Goal: Check status: Check status

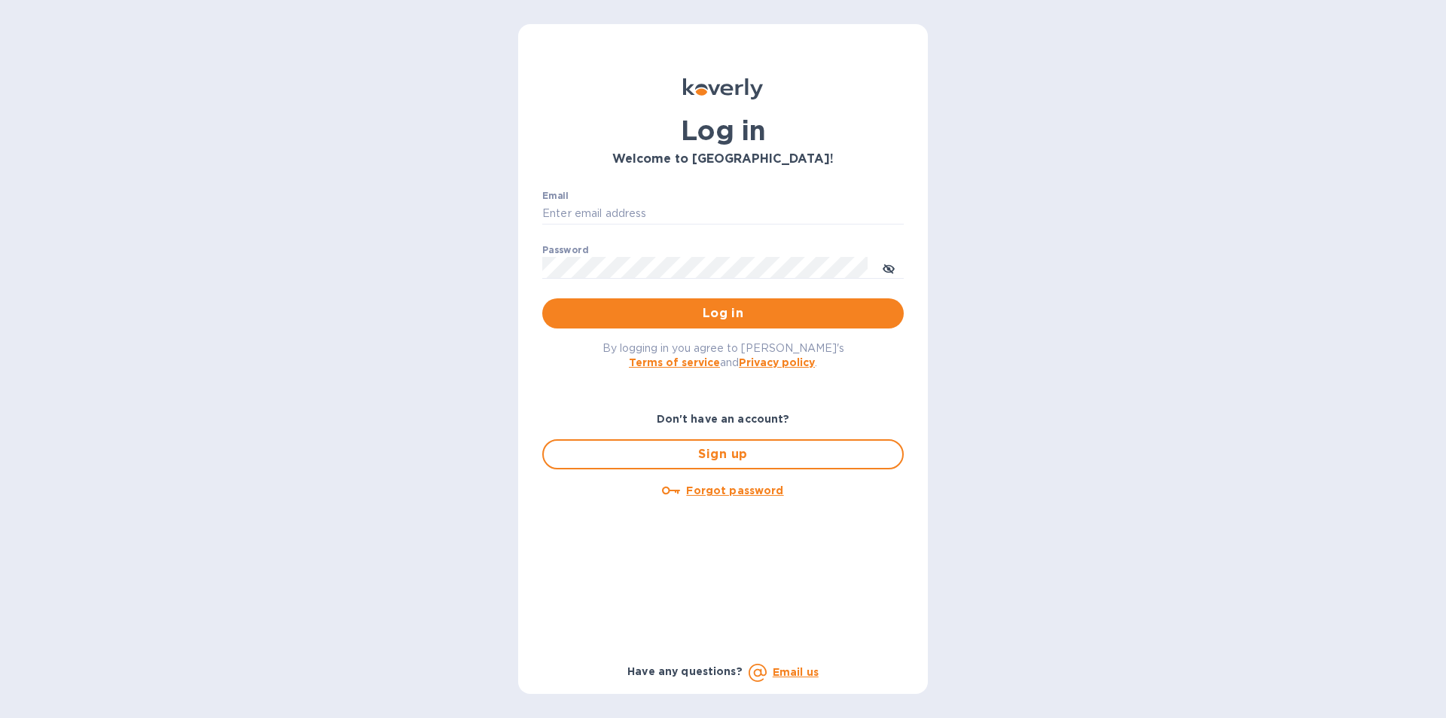
type input "billing@uagusa.com"
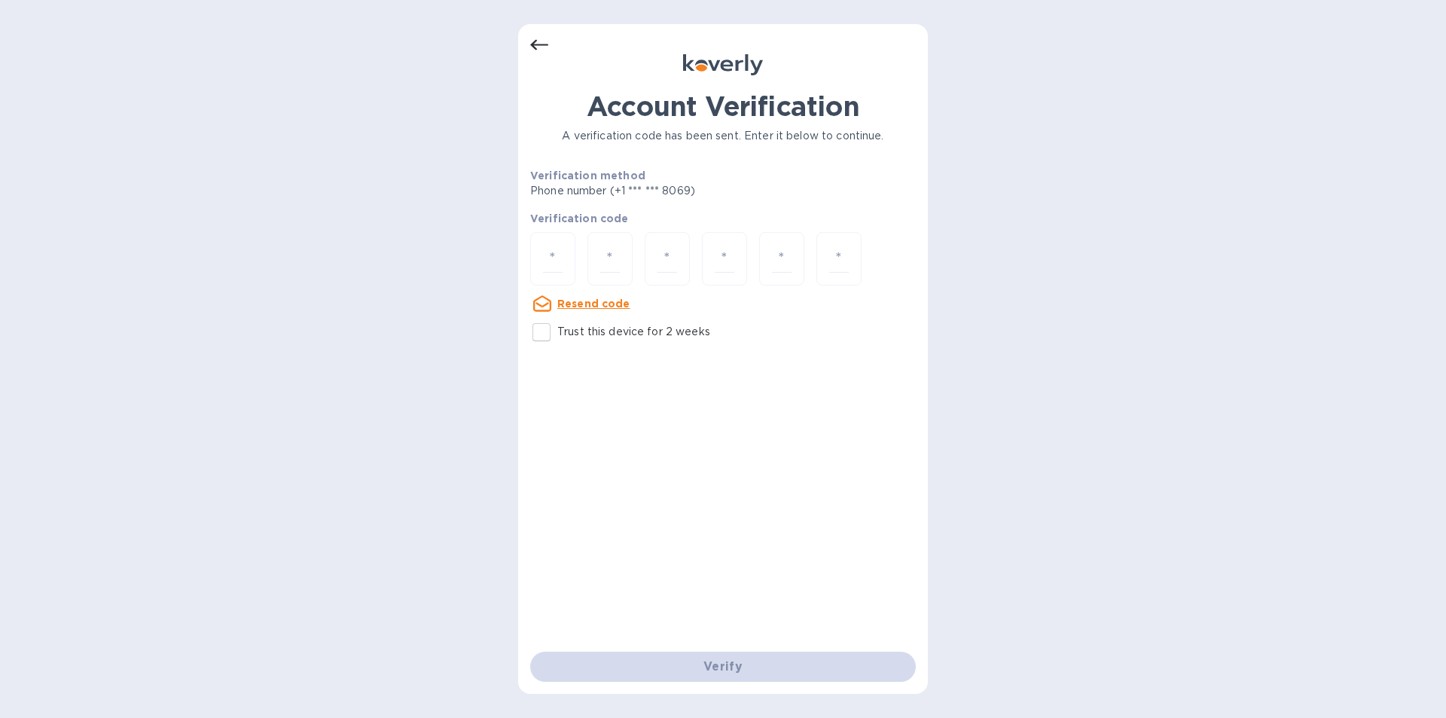
click at [552, 255] on input "number" at bounding box center [553, 259] width 20 height 28
type input "8"
type input "6"
type input "1"
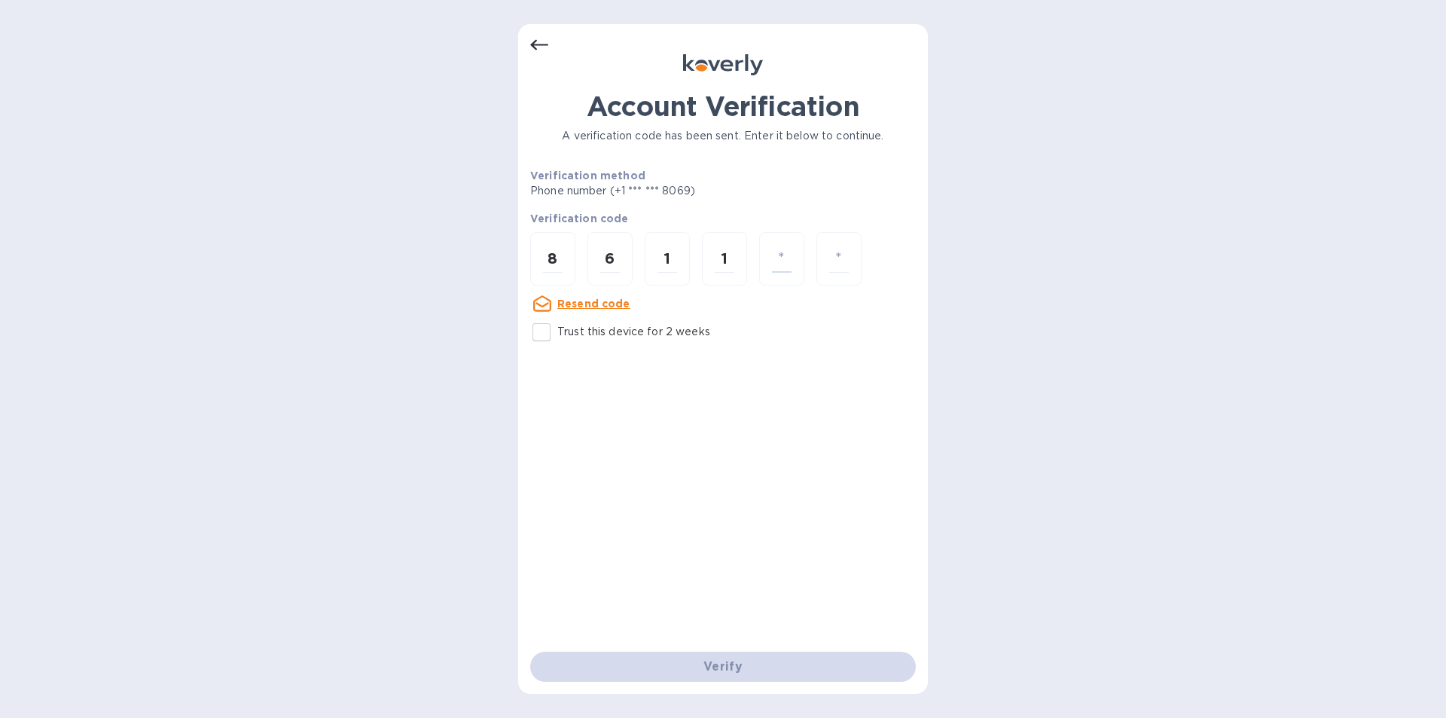
type input "1"
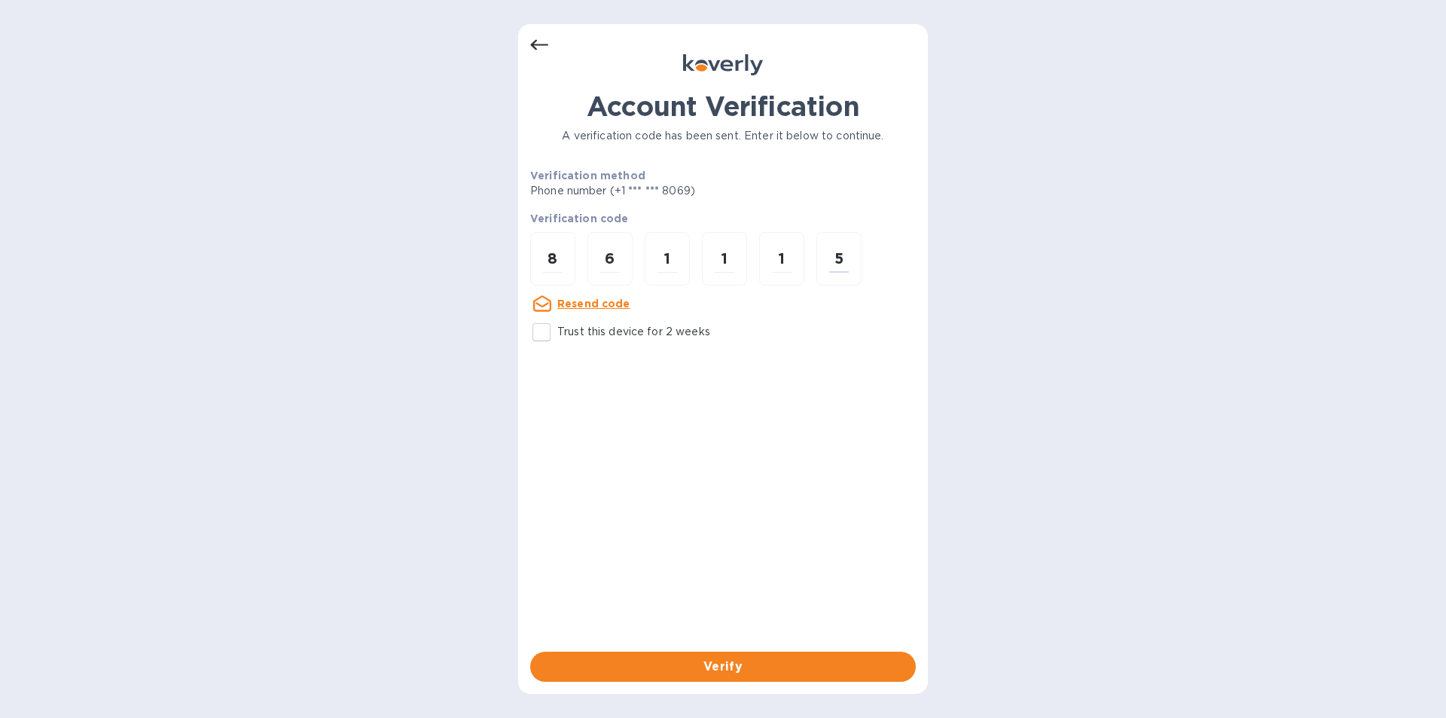
type input "5"
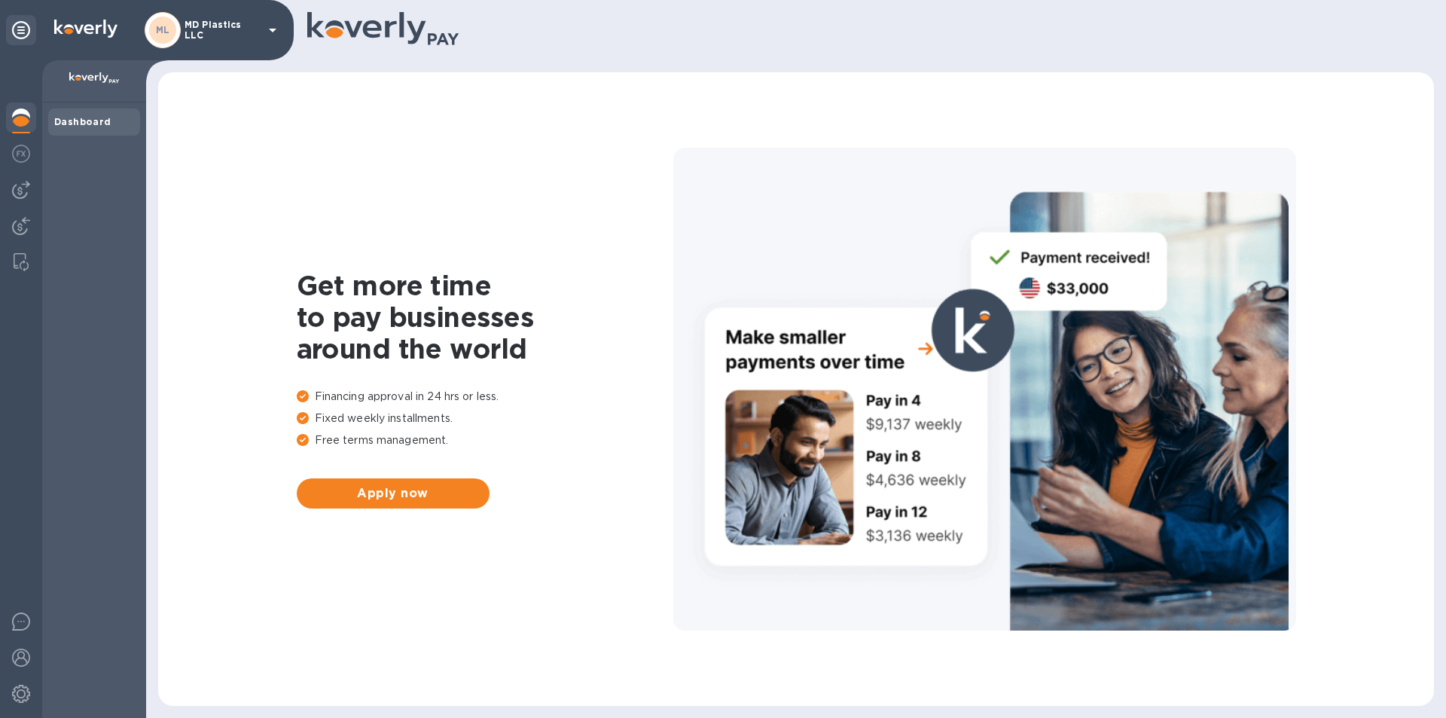
click at [263, 29] on div "ML MD Plastics LLC" at bounding box center [213, 30] width 137 height 36
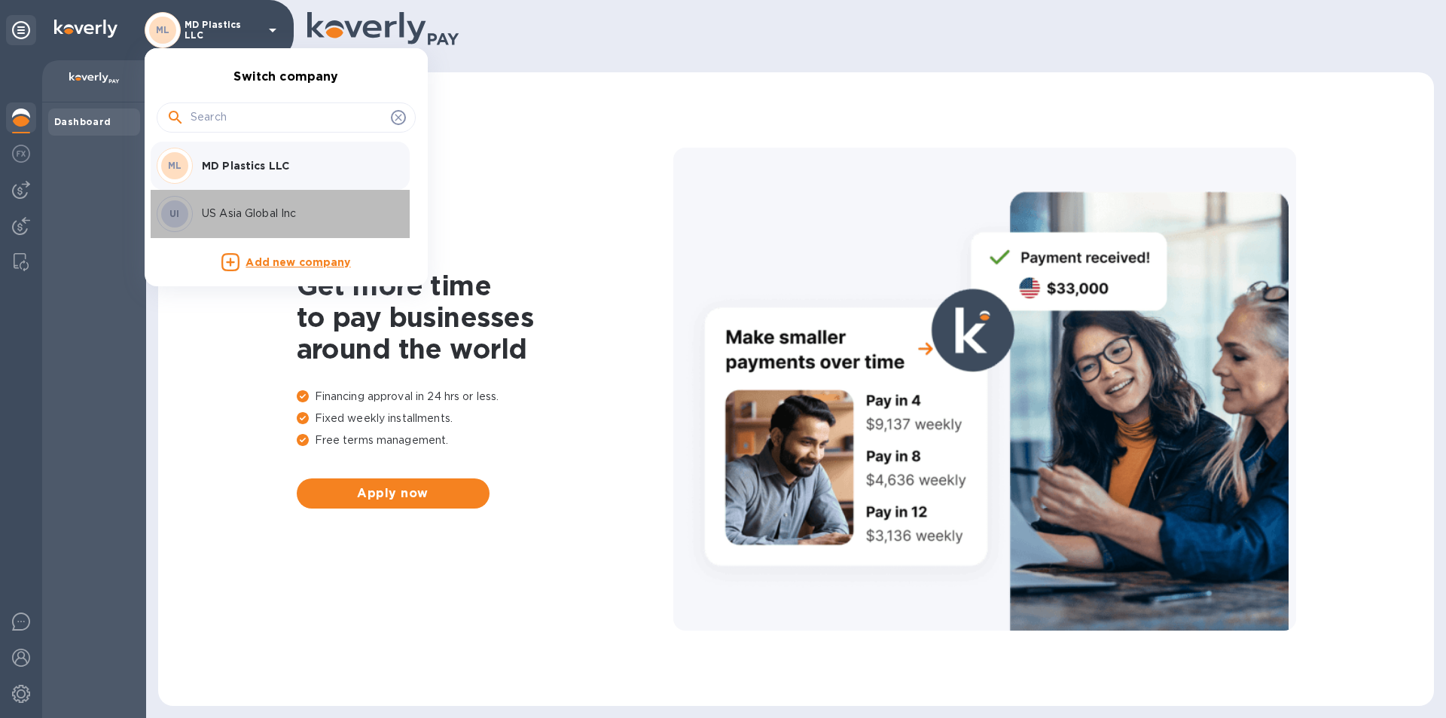
click at [191, 214] on div "UI" at bounding box center [175, 214] width 36 height 36
